Goal: Transaction & Acquisition: Purchase product/service

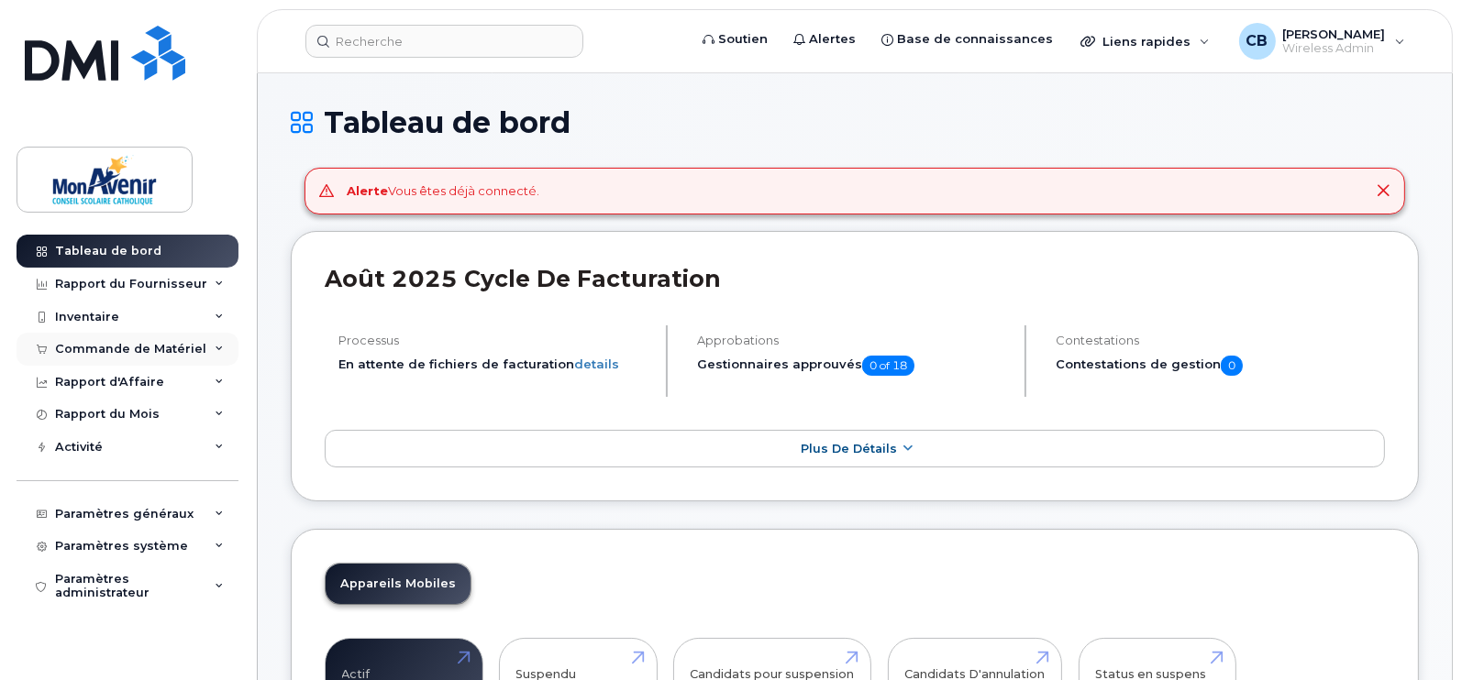
click at [121, 343] on div "Commande de Matériel" at bounding box center [130, 349] width 151 height 15
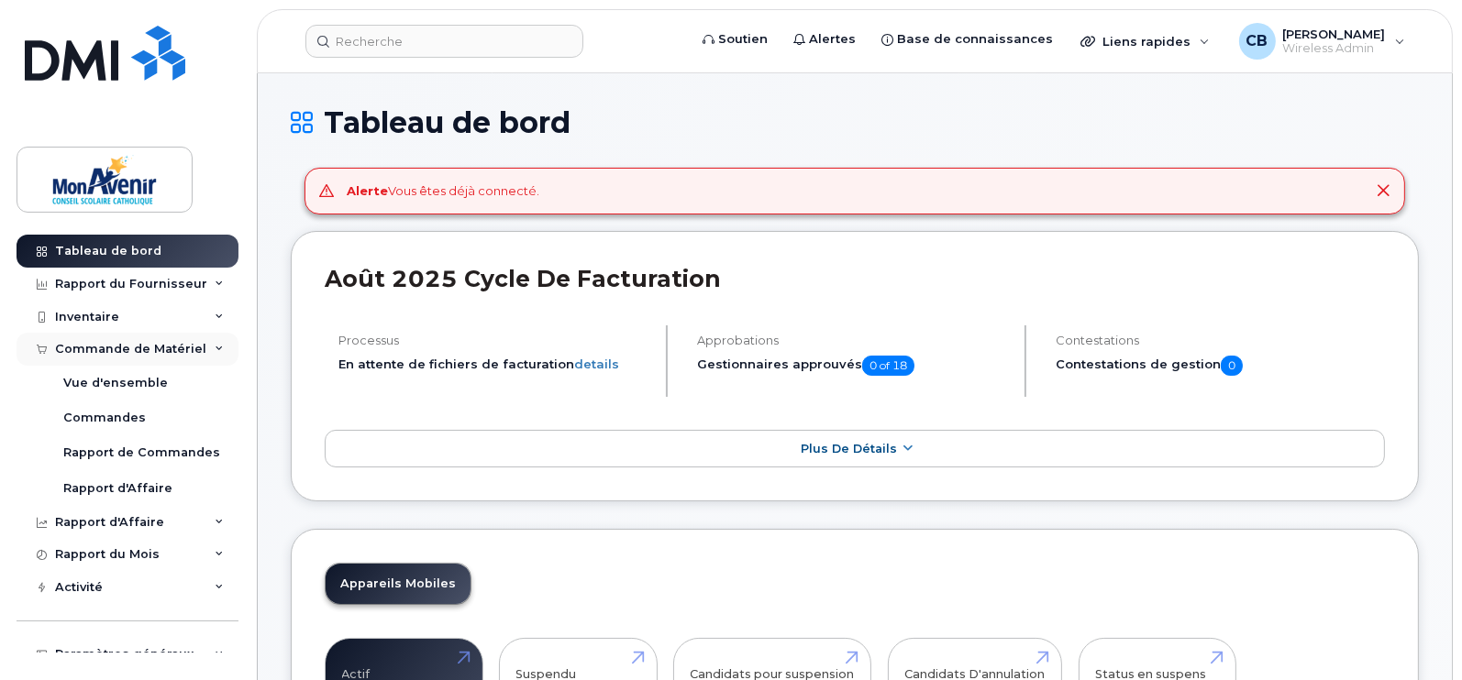
click at [128, 353] on div "Commande de Matériel" at bounding box center [130, 349] width 151 height 15
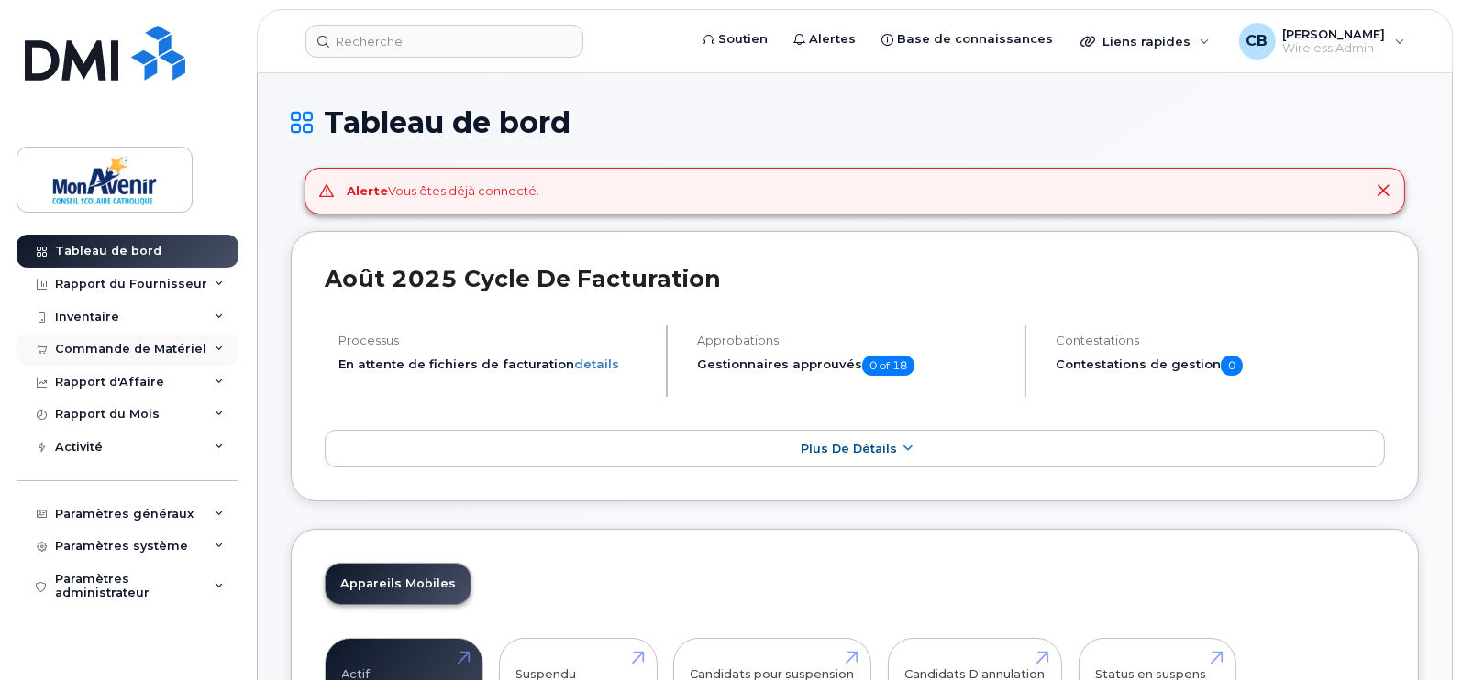
click at [204, 353] on div "Commande de Matériel" at bounding box center [128, 349] width 222 height 33
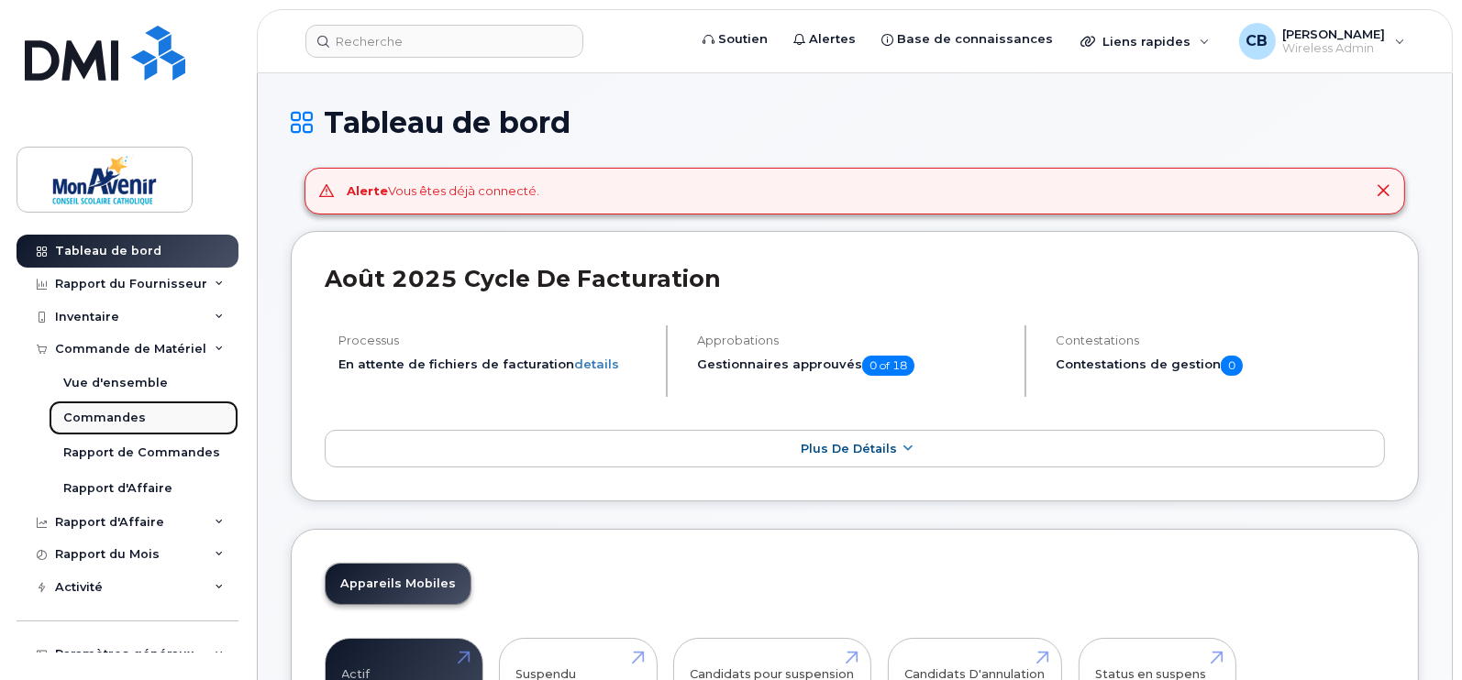
click at [105, 418] on div "Commandes" at bounding box center [104, 418] width 83 height 17
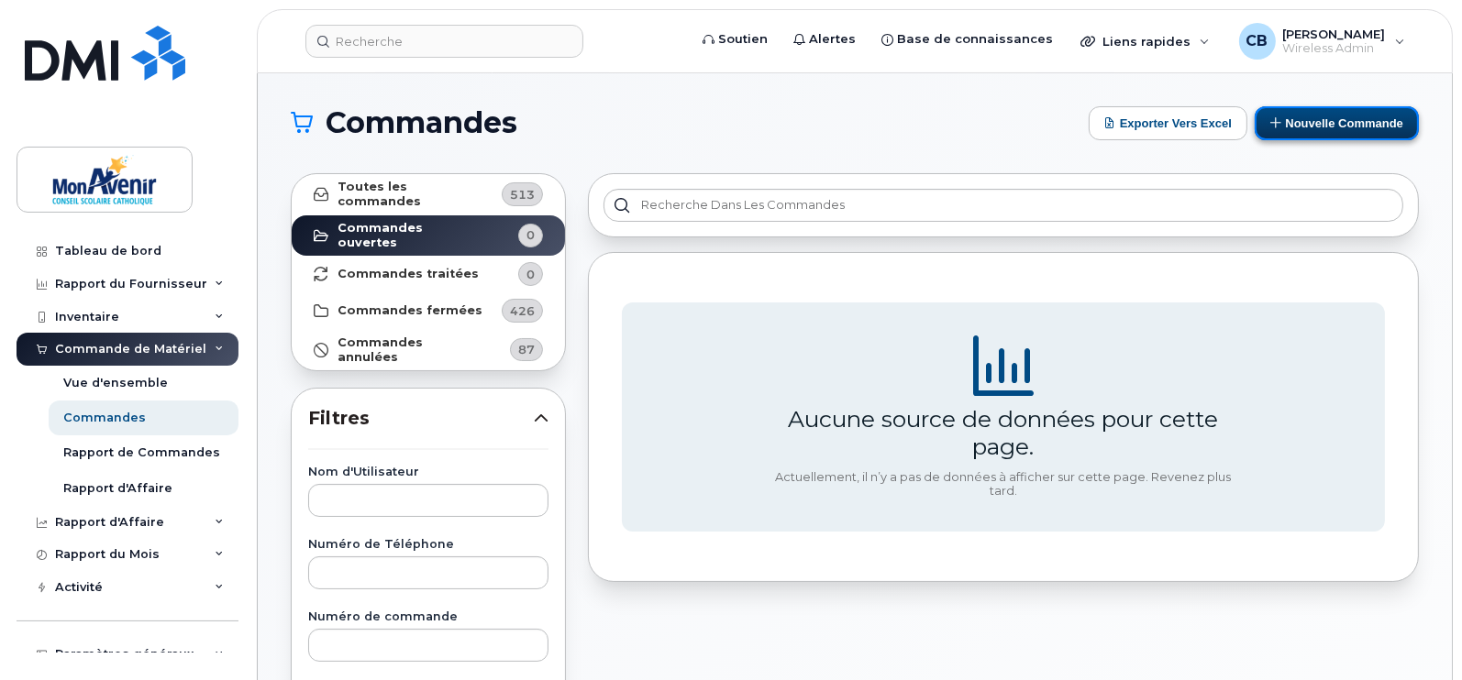
click at [1310, 112] on button "Nouvelle commande" at bounding box center [1336, 123] width 164 height 34
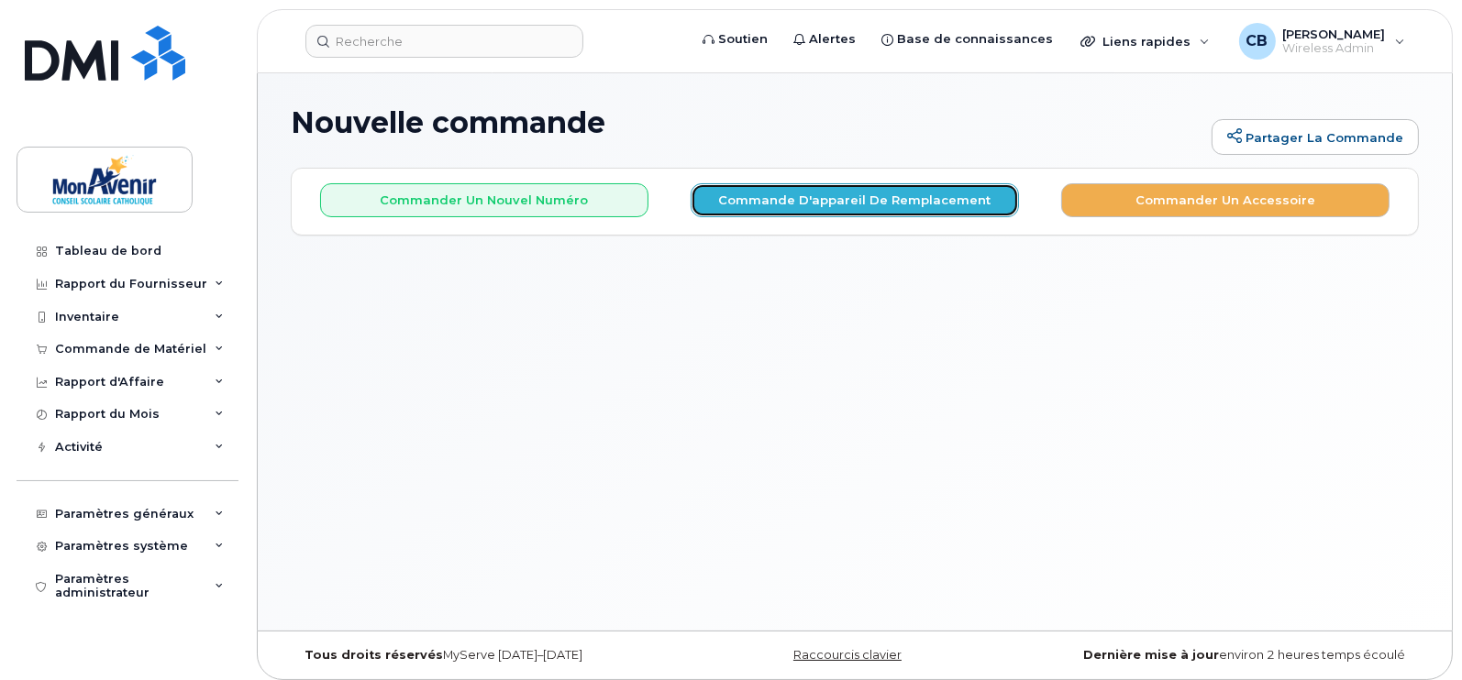
click at [795, 193] on button "Commande d'appareil de remplacement" at bounding box center [854, 200] width 328 height 34
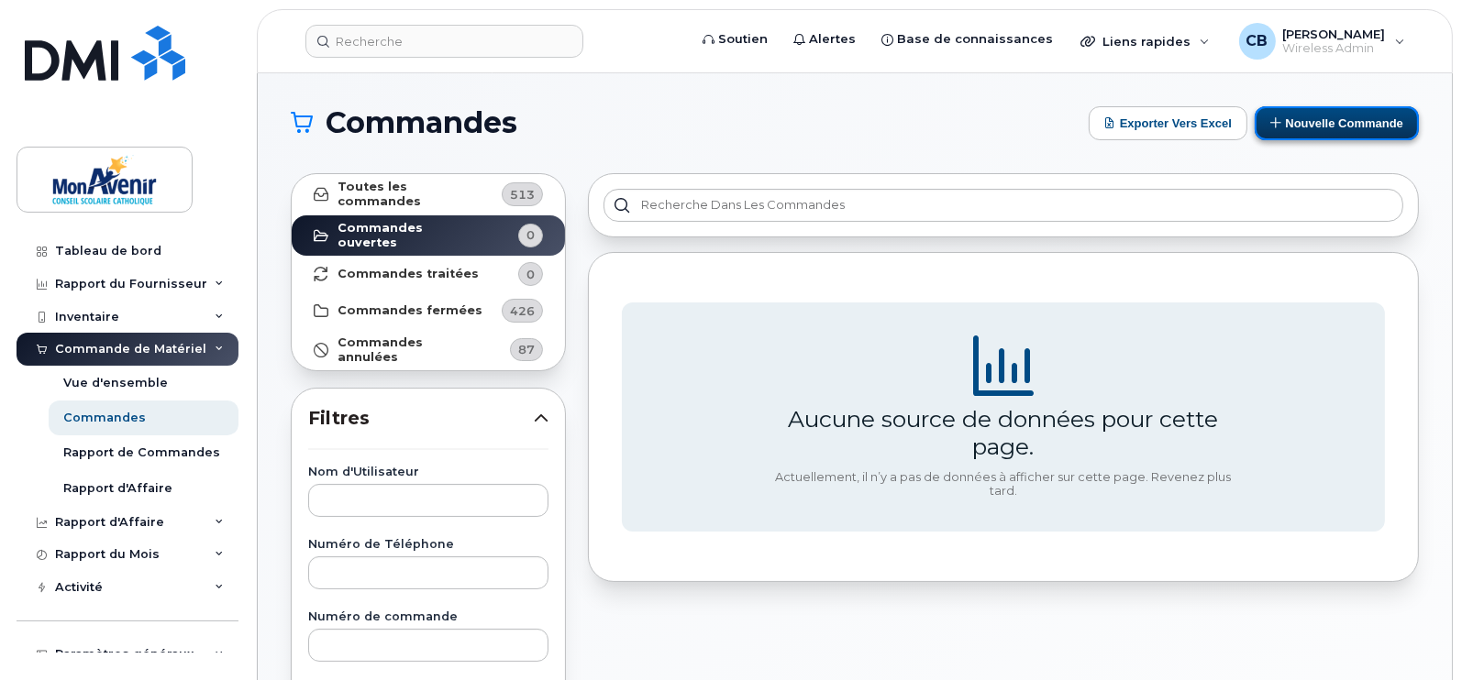
click at [1316, 128] on button "Nouvelle commande" at bounding box center [1336, 123] width 164 height 34
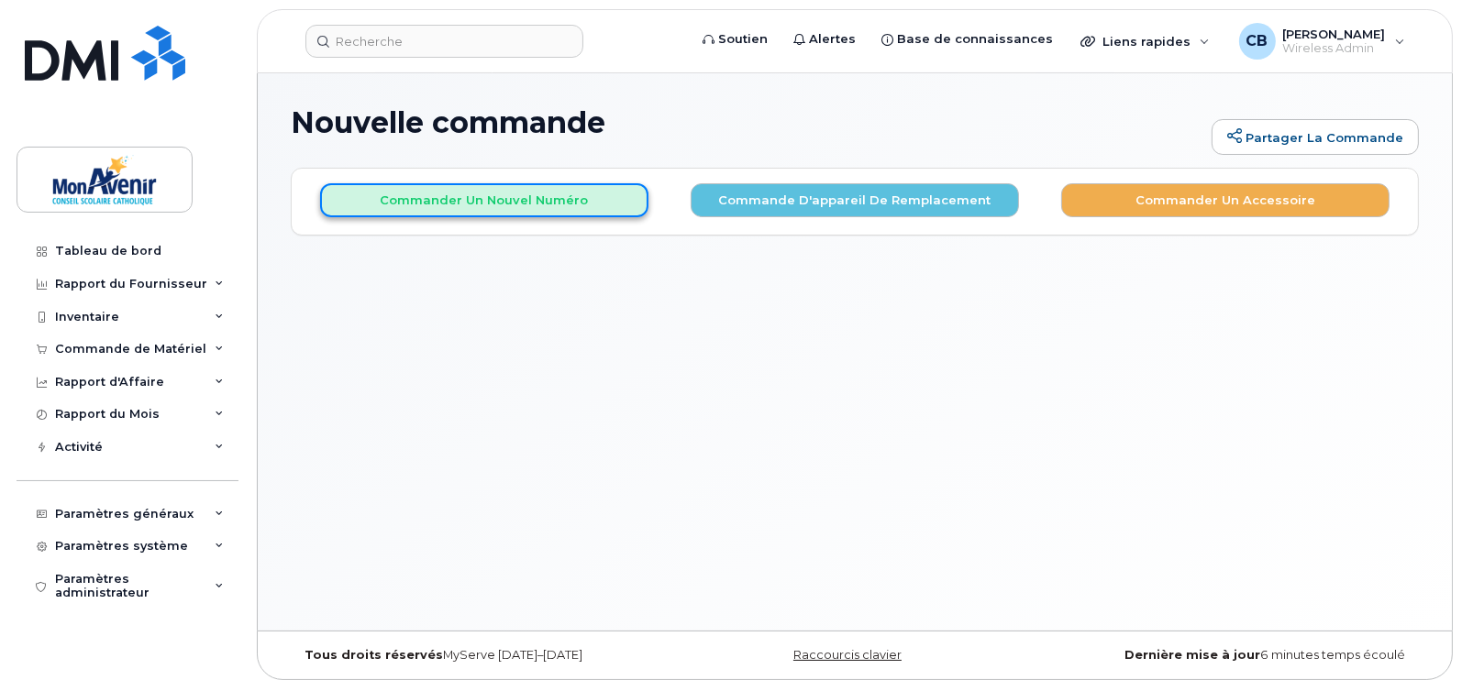
click at [523, 207] on button "Commander un nouvel numéro" at bounding box center [484, 200] width 328 height 34
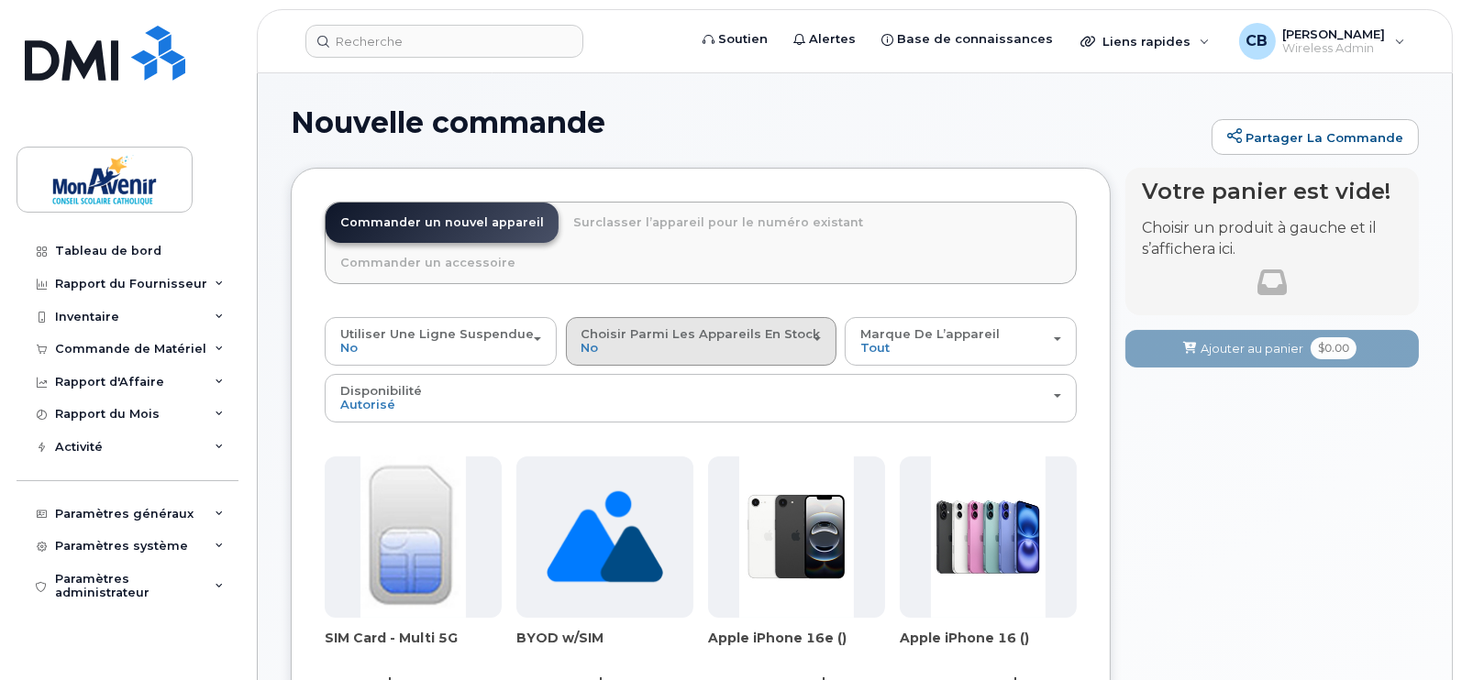
click at [711, 326] on span "Choisir parmi les appareils en stock" at bounding box center [700, 333] width 239 height 15
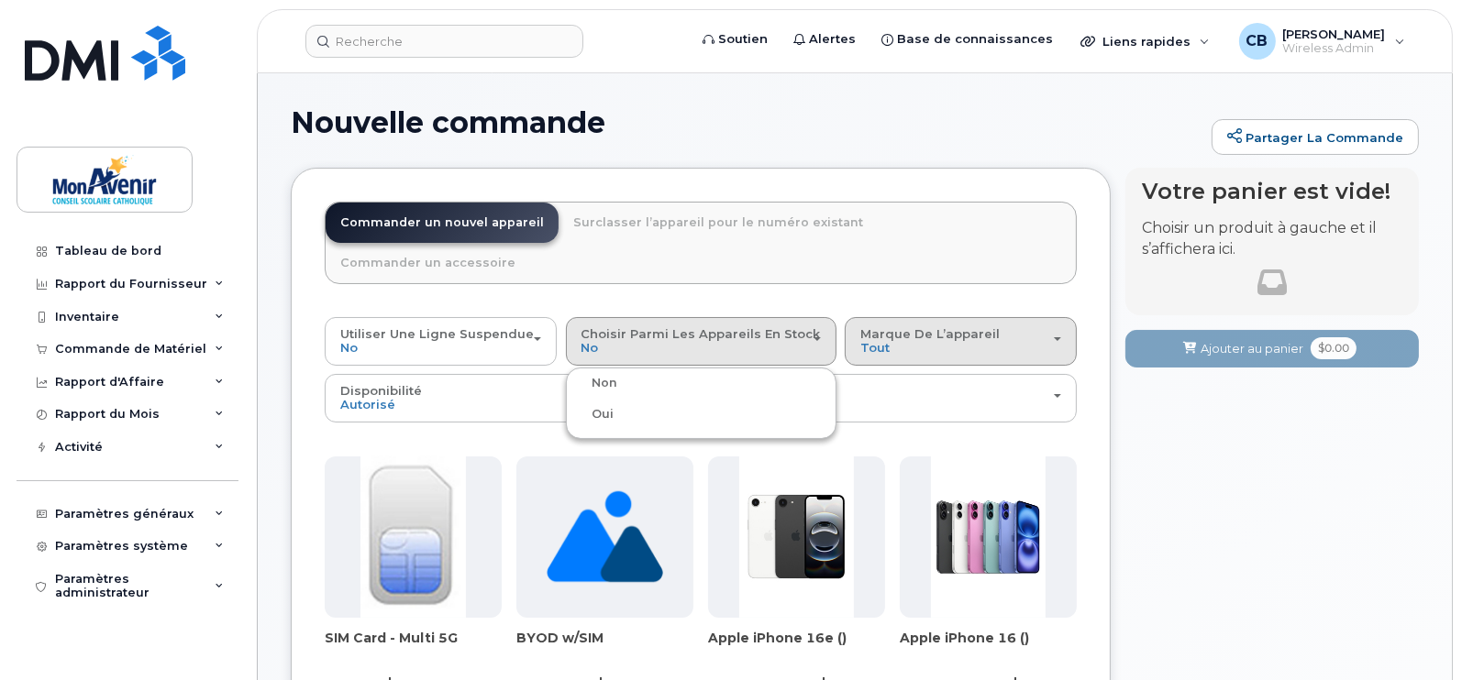
click at [935, 326] on span "Marque de l’appareil" at bounding box center [929, 333] width 139 height 15
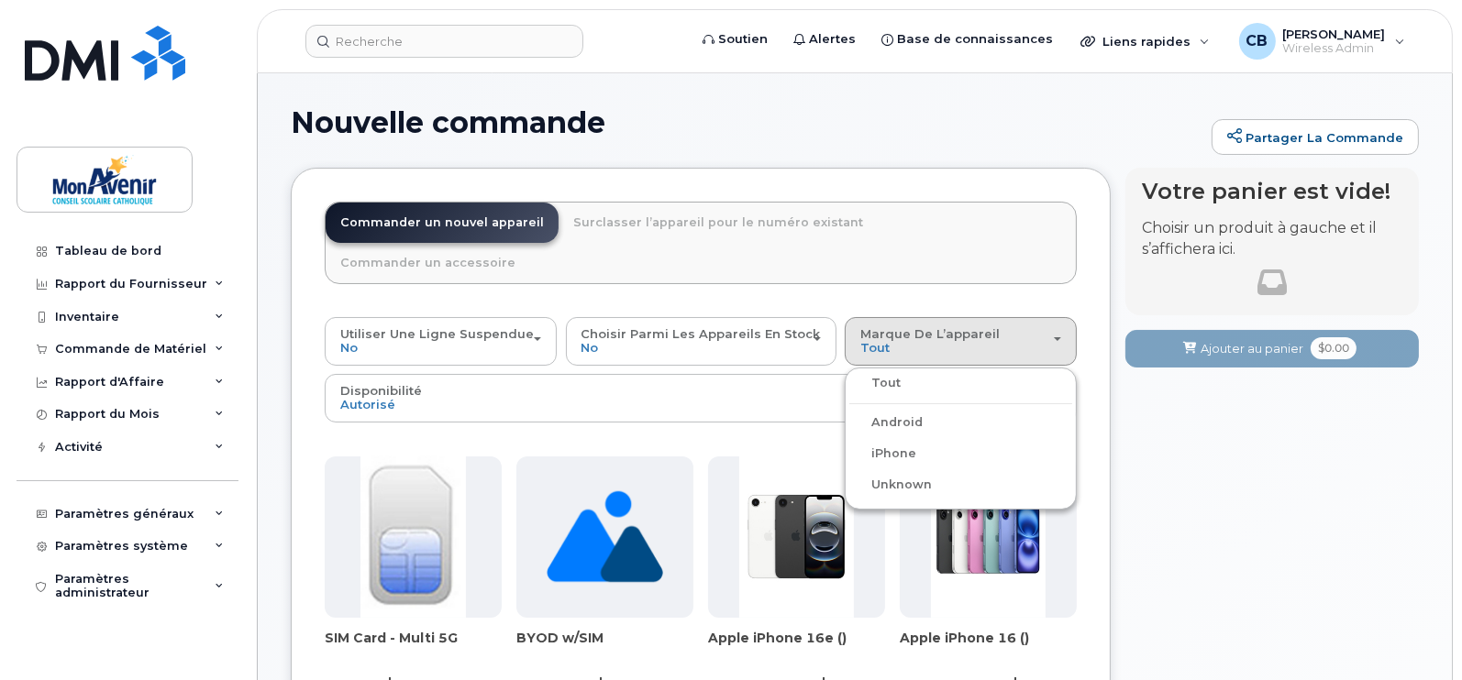
click at [893, 443] on label "iPhone" at bounding box center [882, 454] width 67 height 22
click at [0, 0] on input "iPhone" at bounding box center [0, 0] width 0 height 0
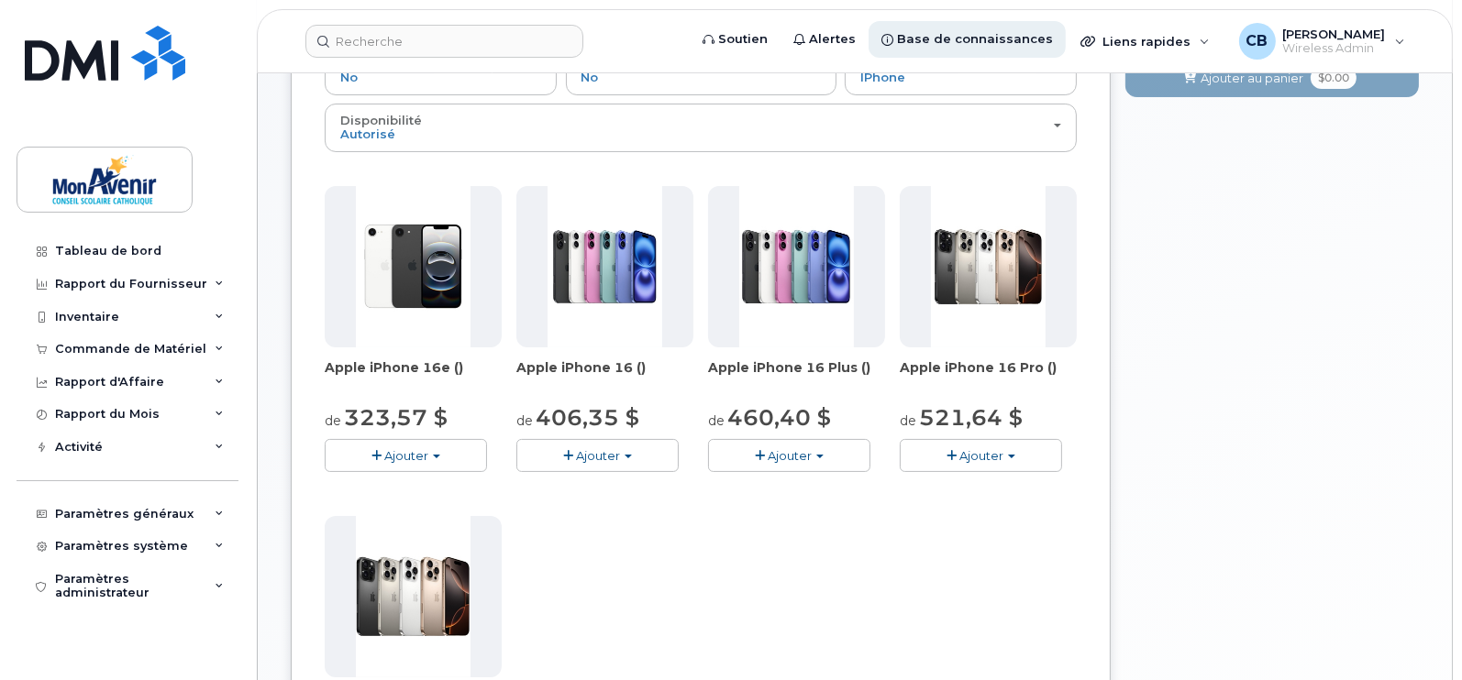
scroll to position [281, 0]
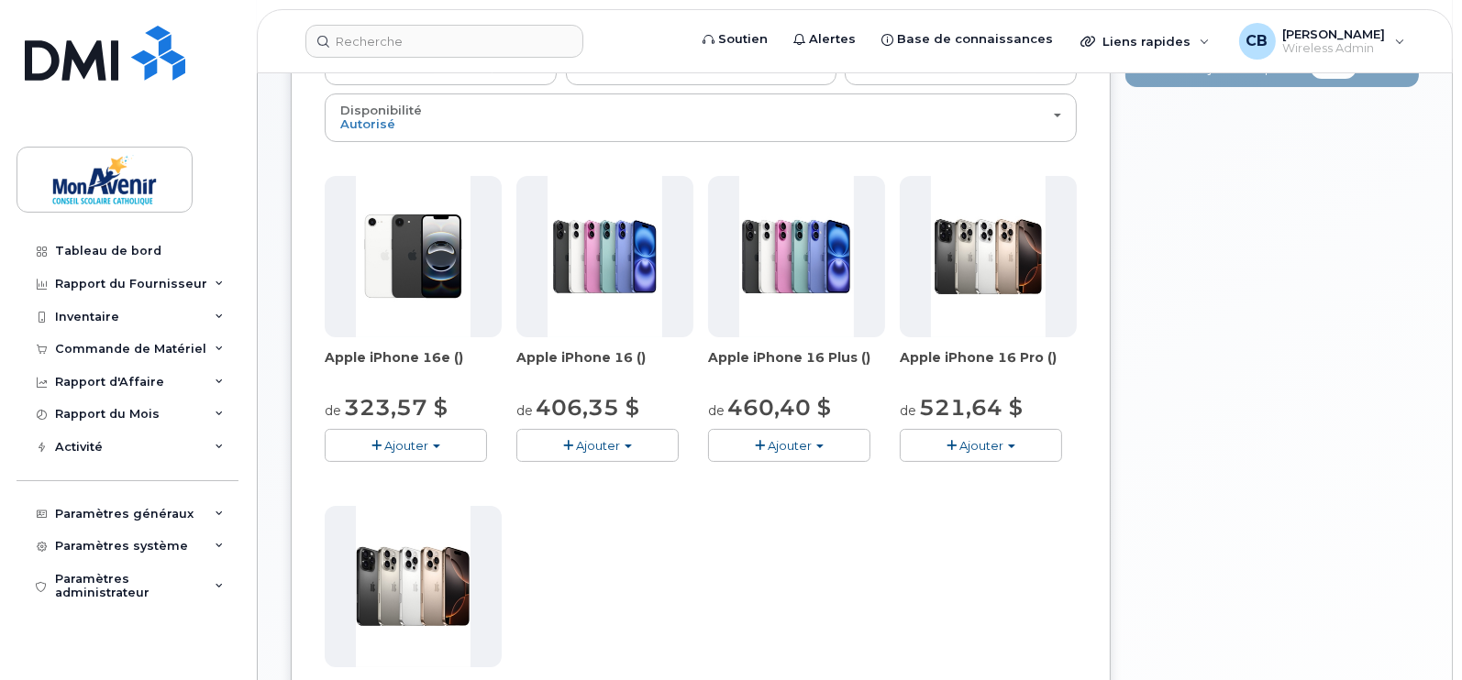
click at [1021, 429] on button "Ajouter" at bounding box center [981, 445] width 162 height 32
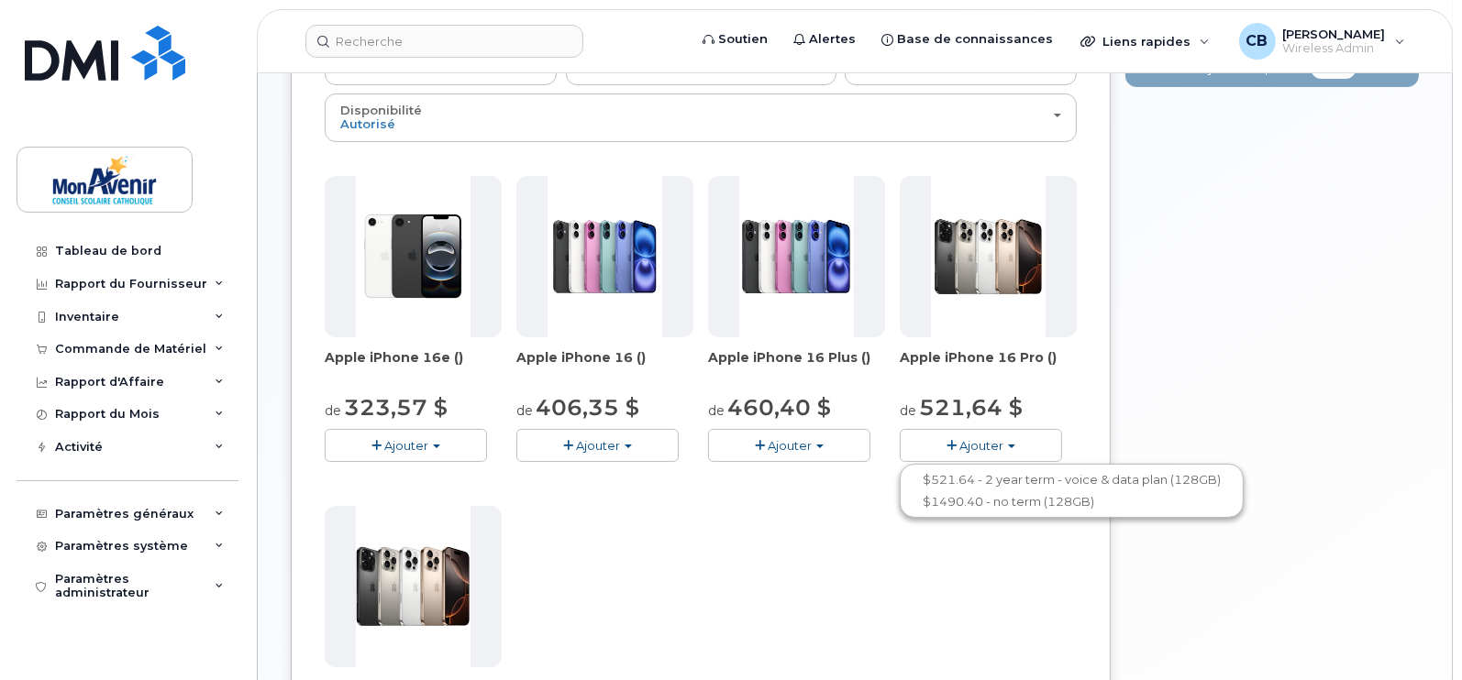
click at [779, 570] on div "Apple iPhone 16e () de 323,57 $ Ajouter $323.57 - 2 year term - voice & data pl…" at bounding box center [701, 499] width 752 height 646
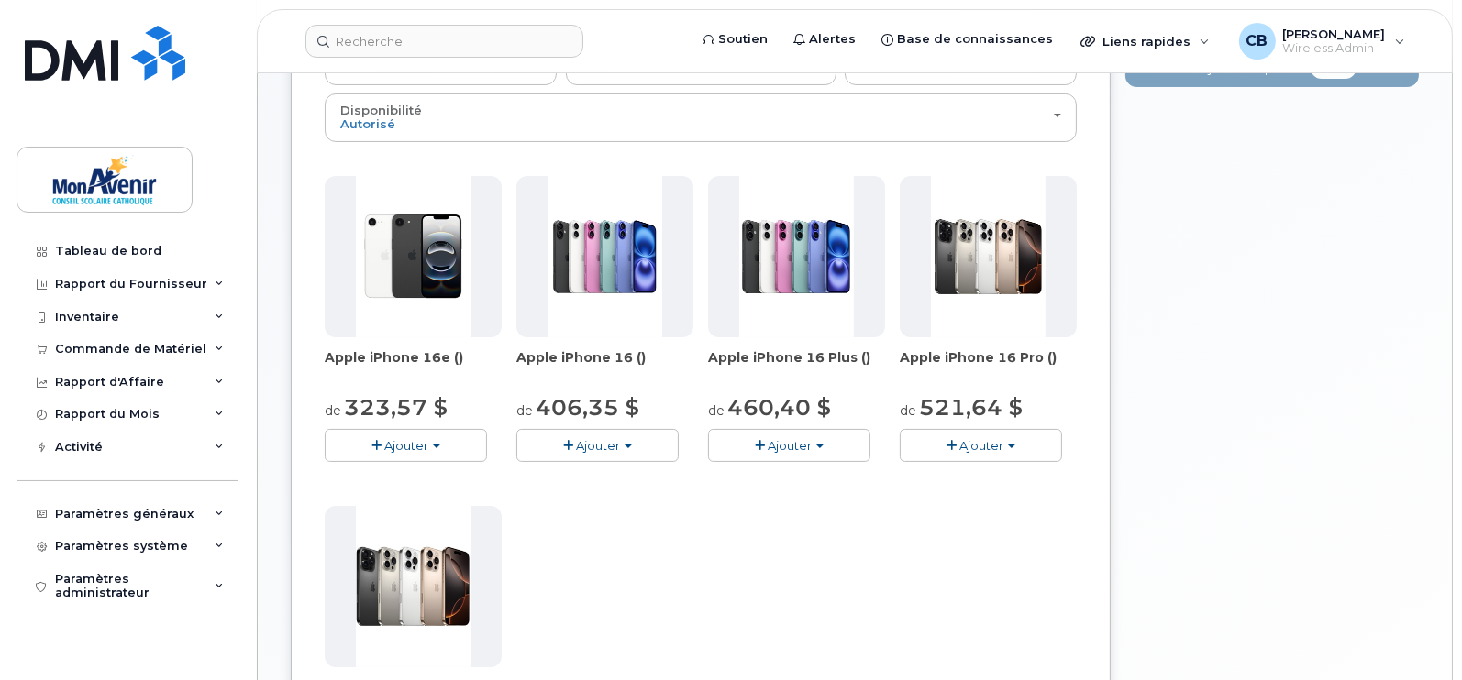
click at [967, 438] on span "Ajouter" at bounding box center [981, 445] width 44 height 15
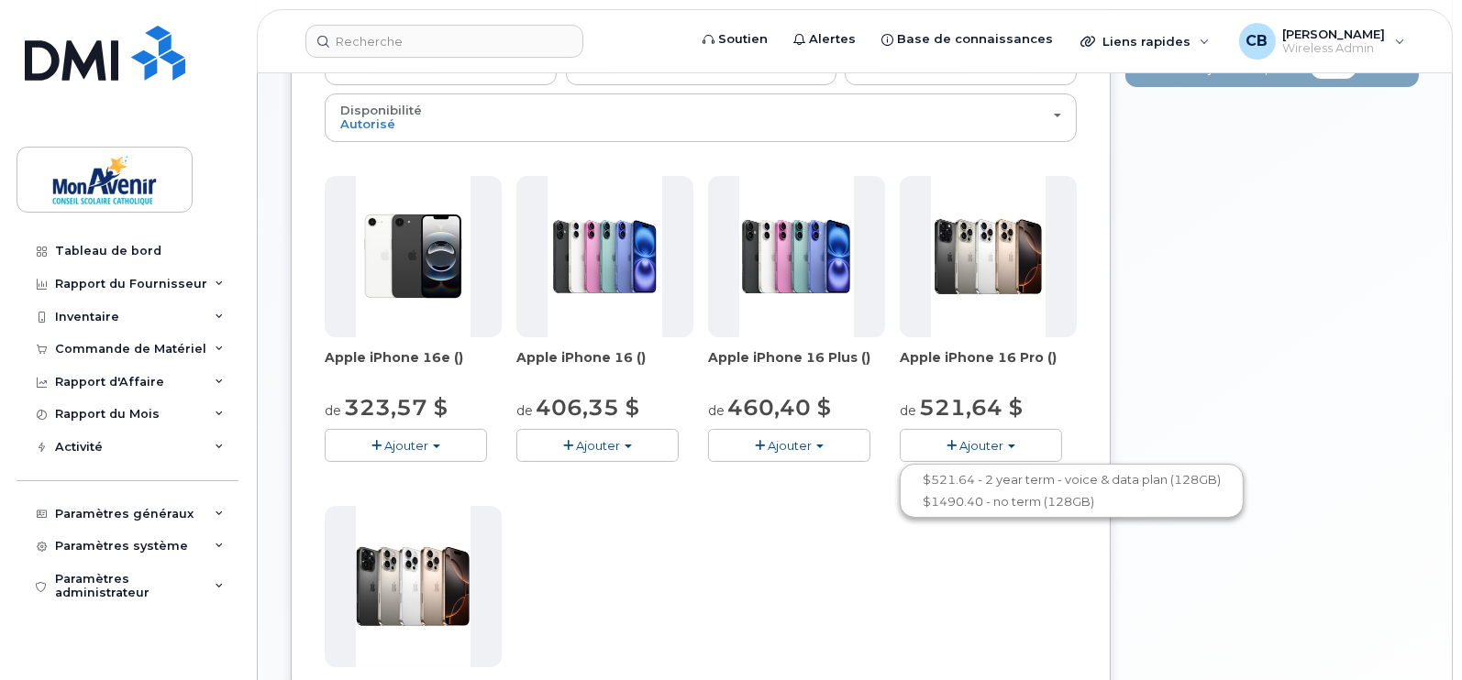
click at [744, 572] on div "Apple iPhone 16e () de 323,57 $ Ajouter $323.57 - 2 year term - voice & data pl…" at bounding box center [701, 499] width 752 height 646
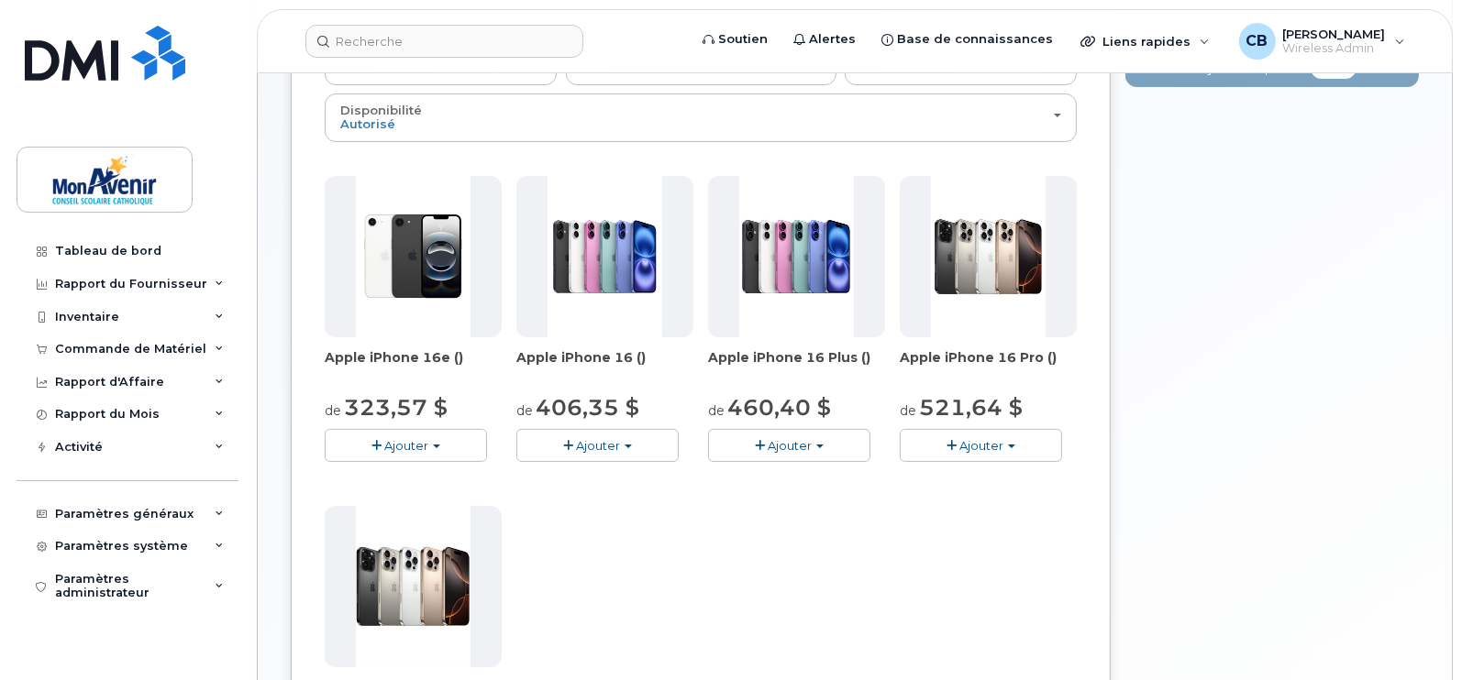
click at [977, 438] on span "Ajouter" at bounding box center [981, 445] width 44 height 15
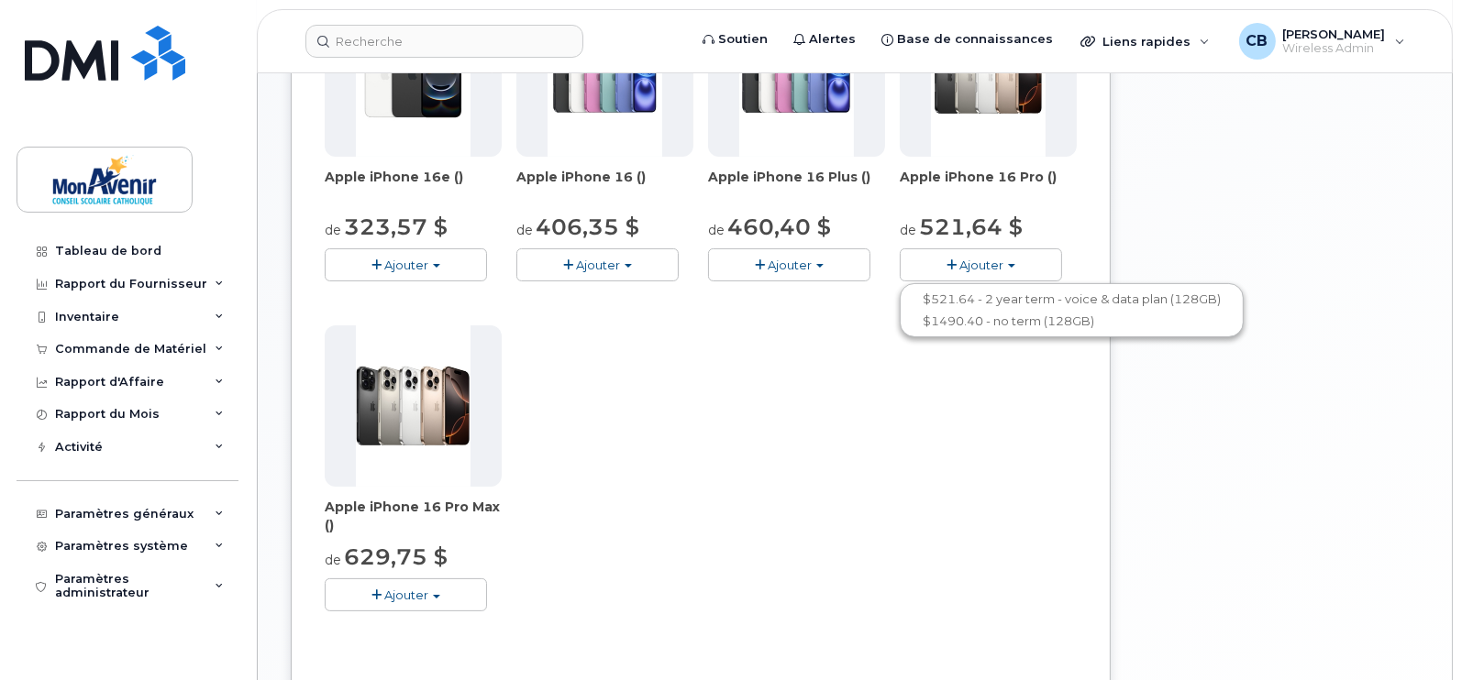
scroll to position [492, 0]
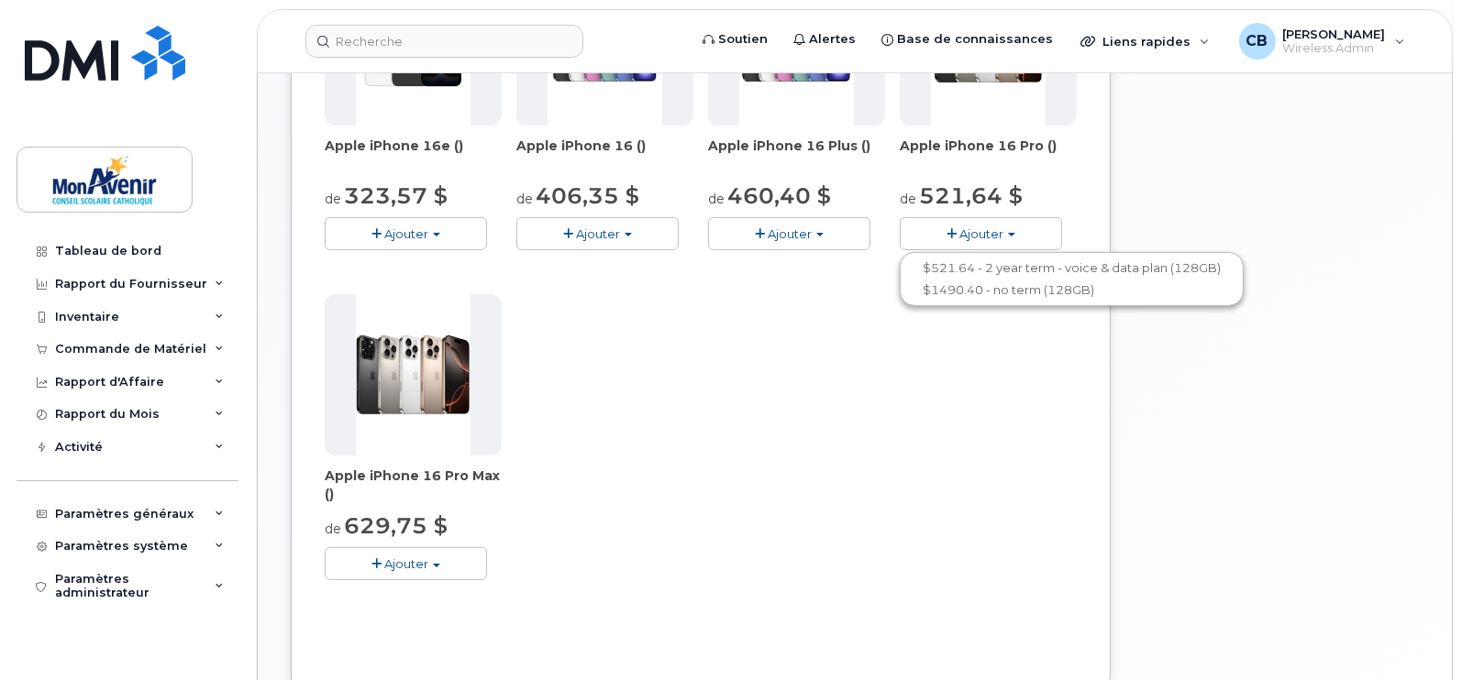
click at [437, 547] on button "Ajouter" at bounding box center [406, 563] width 162 height 32
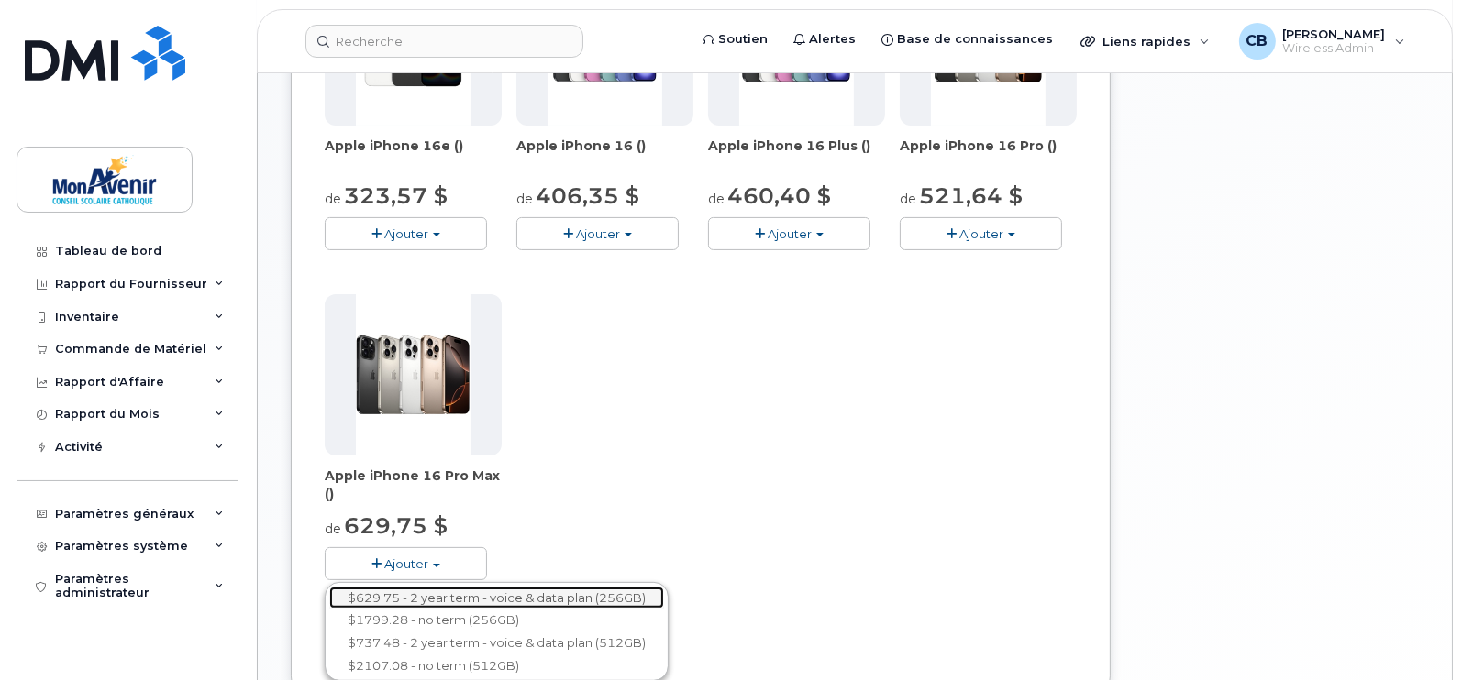
click at [532, 587] on link "$629.75 - 2 year term - voice & data plan (256GB)" at bounding box center [496, 598] width 335 height 23
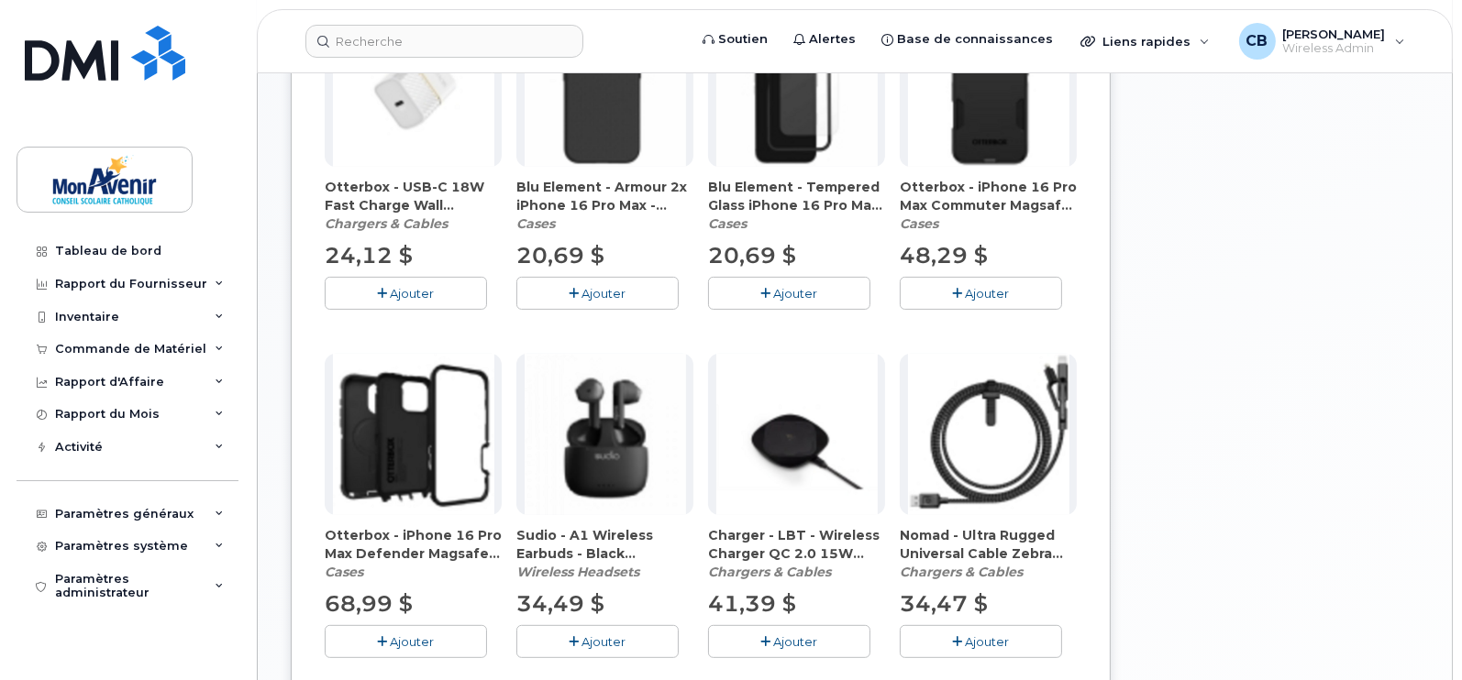
scroll to position [0, 0]
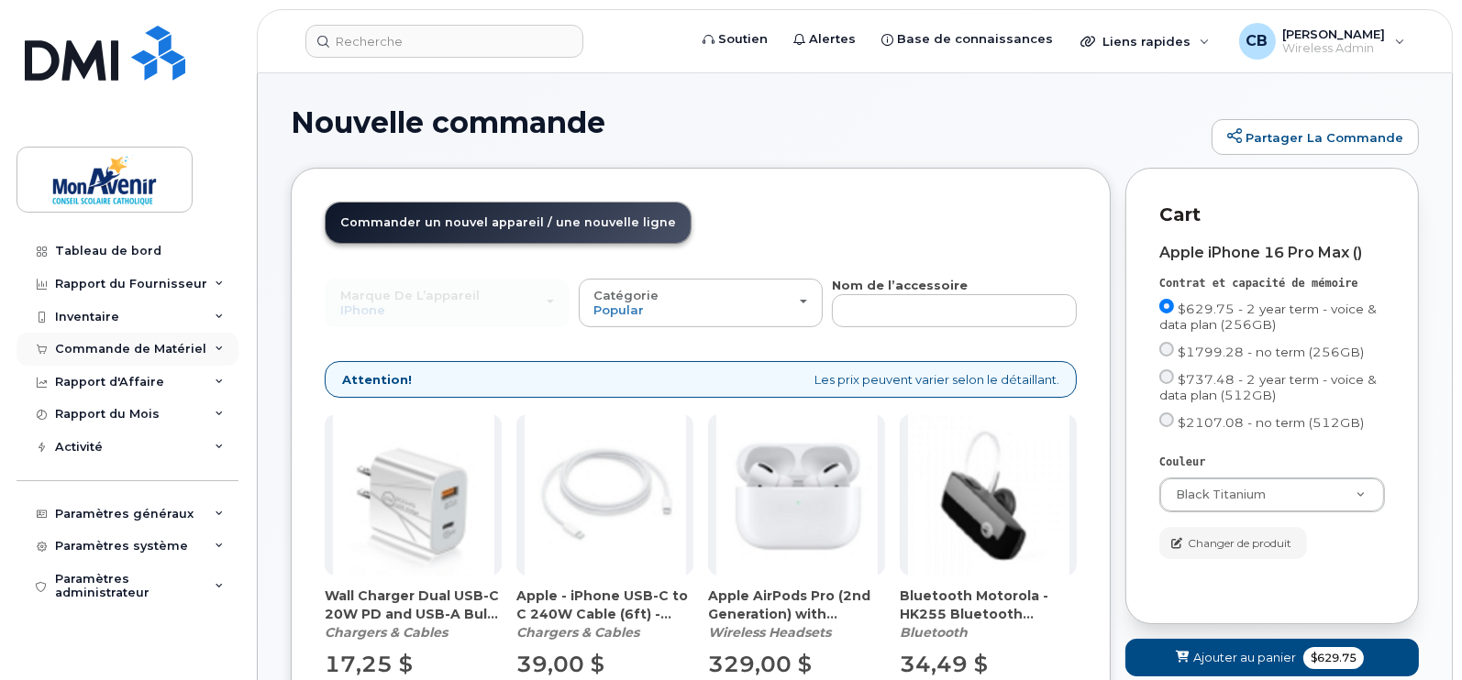
click at [117, 352] on div "Commande de Matériel" at bounding box center [130, 349] width 151 height 15
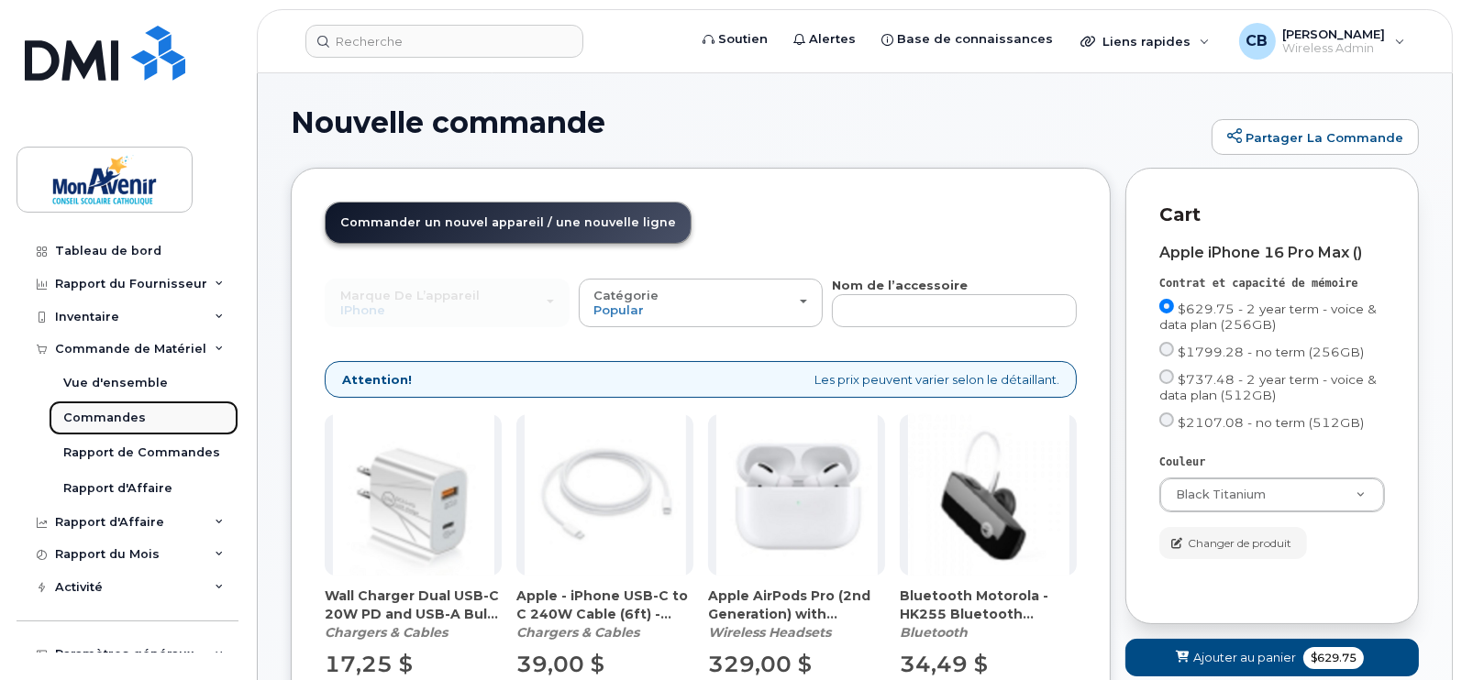
click at [93, 424] on div "Commandes" at bounding box center [104, 418] width 83 height 17
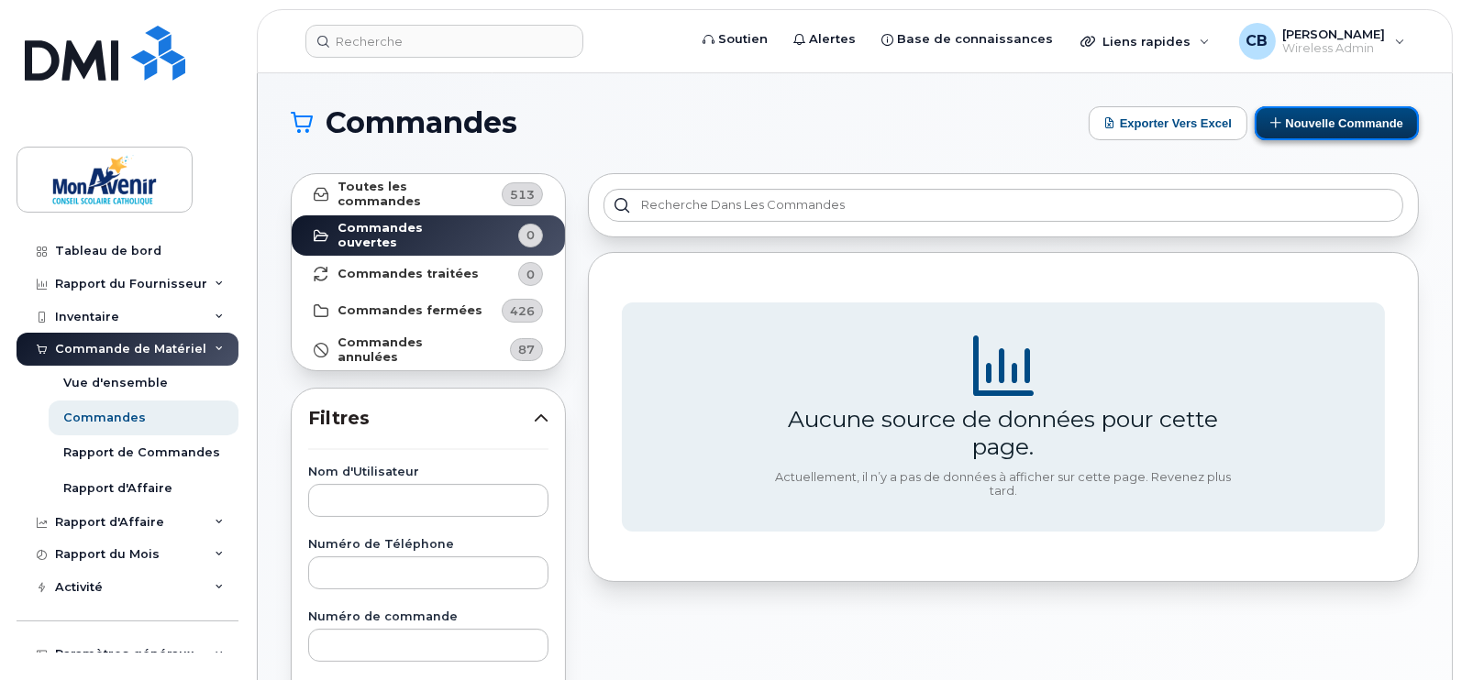
click at [1332, 121] on button "Nouvelle commande" at bounding box center [1336, 123] width 164 height 34
click at [1324, 127] on button "Nouvelle commande" at bounding box center [1336, 123] width 164 height 34
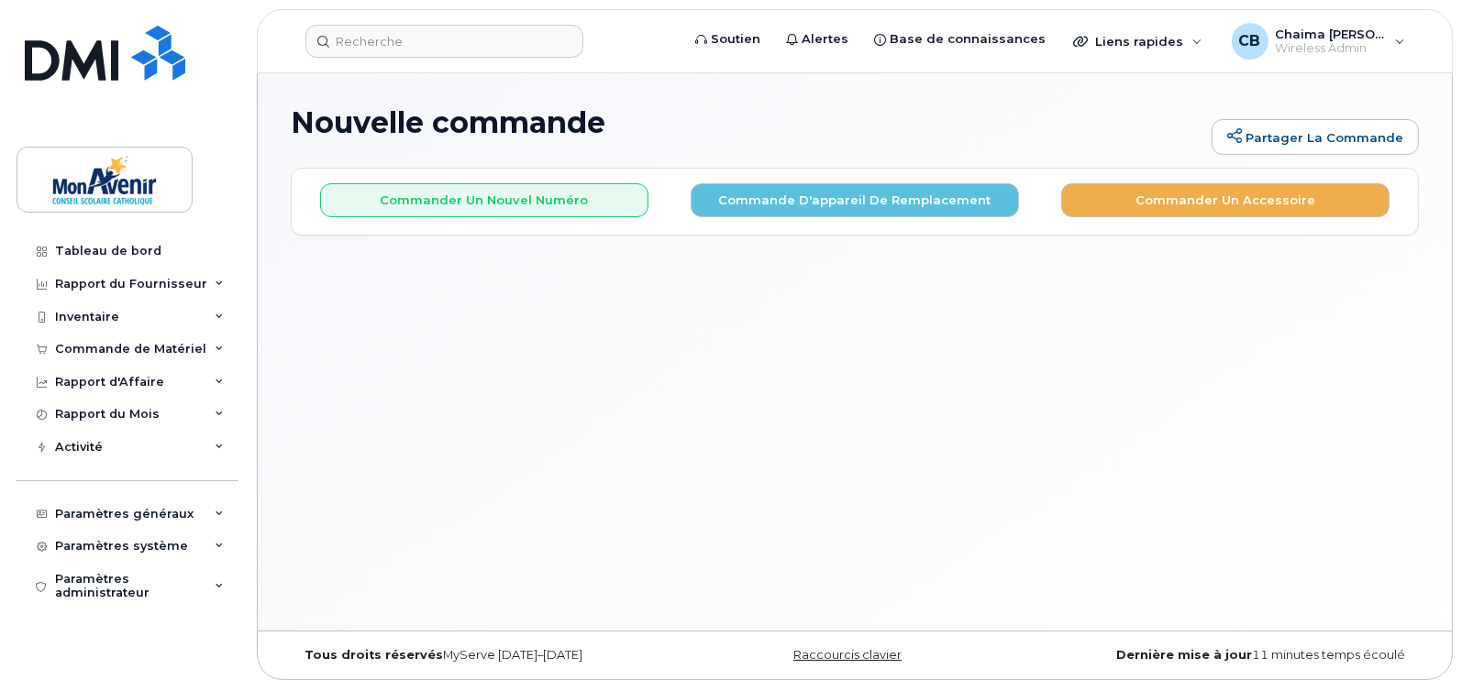
click at [935, 163] on div "Nouvelle commande Partager la commande" at bounding box center [855, 136] width 1128 height 61
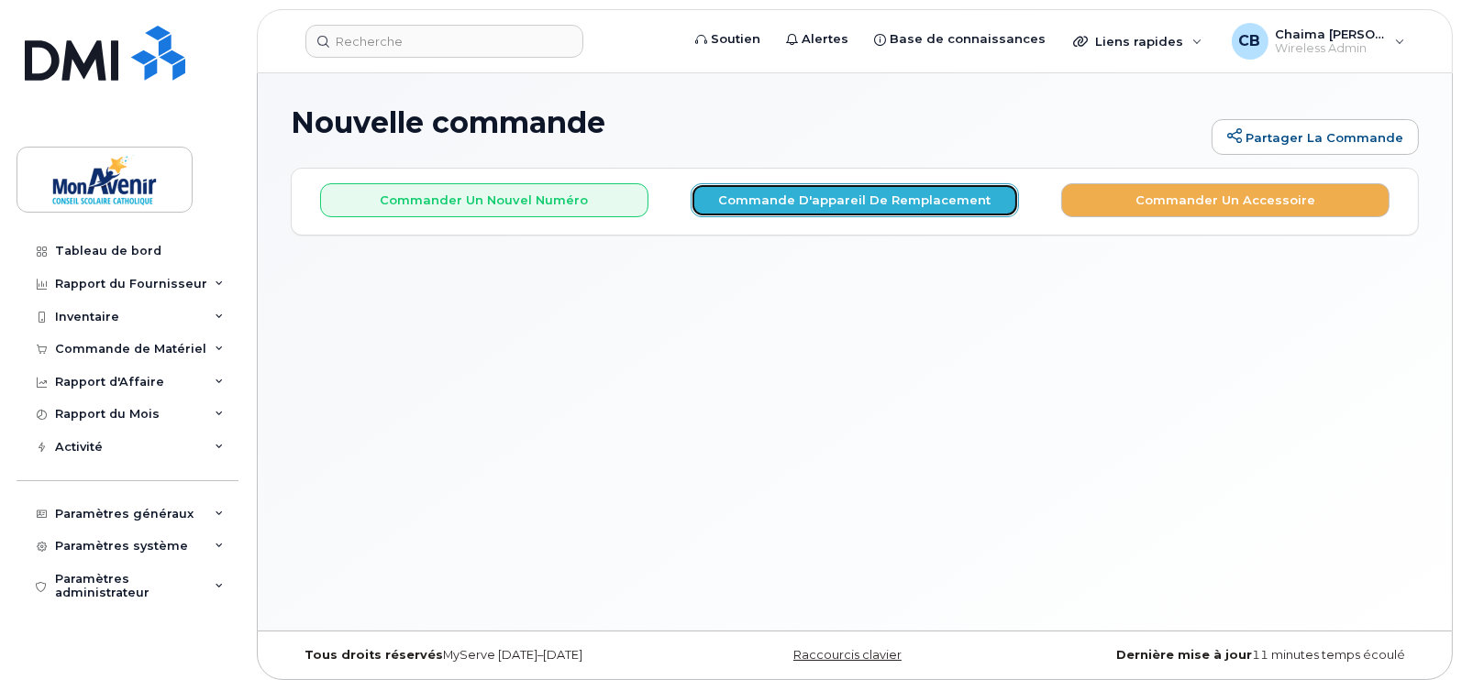
click at [854, 206] on button "Commande d'appareil de remplacement" at bounding box center [854, 200] width 328 height 34
